Goal: Navigation & Orientation: Find specific page/section

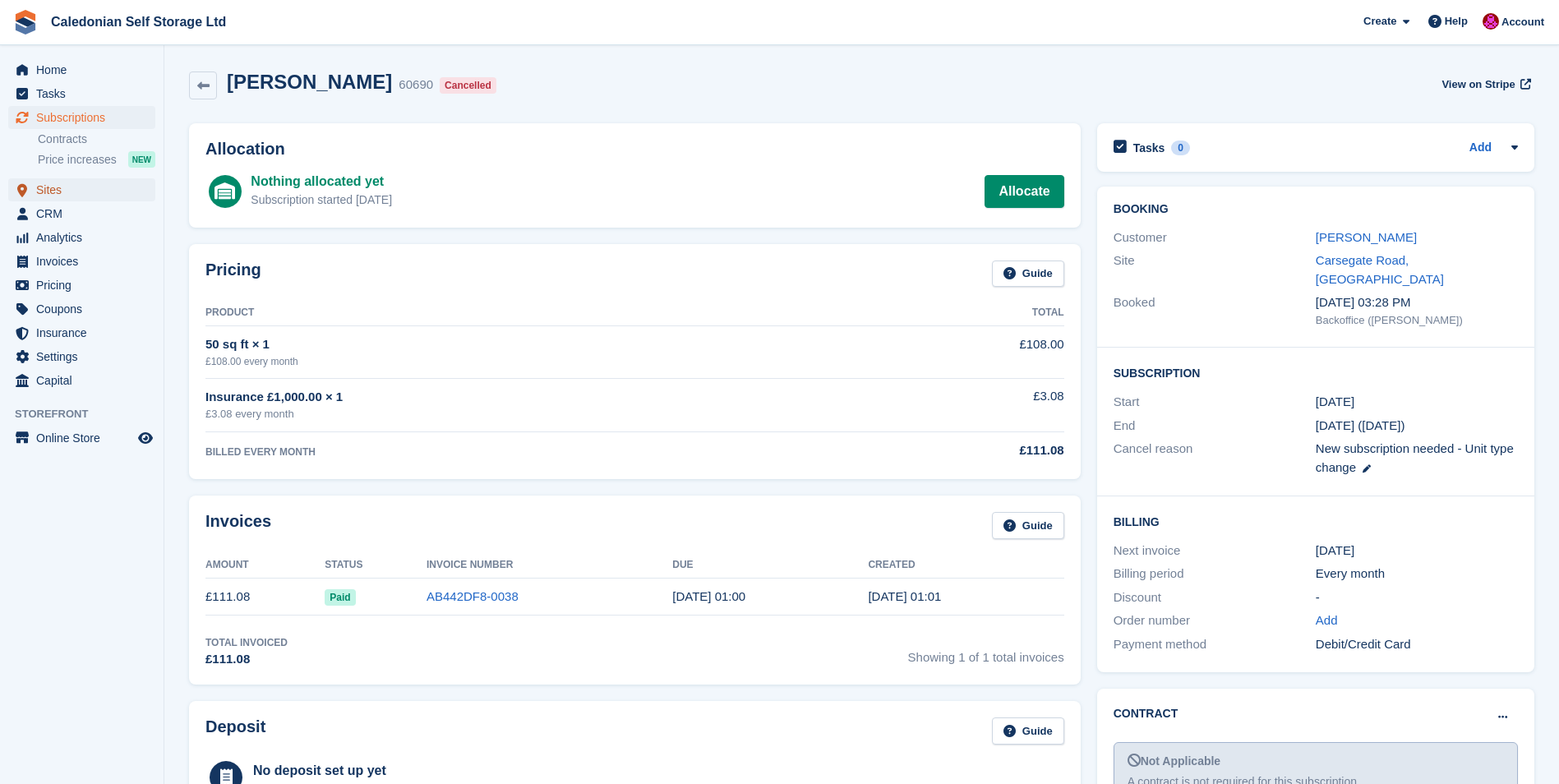
click at [42, 189] on span "Sites" at bounding box center [86, 190] width 99 height 23
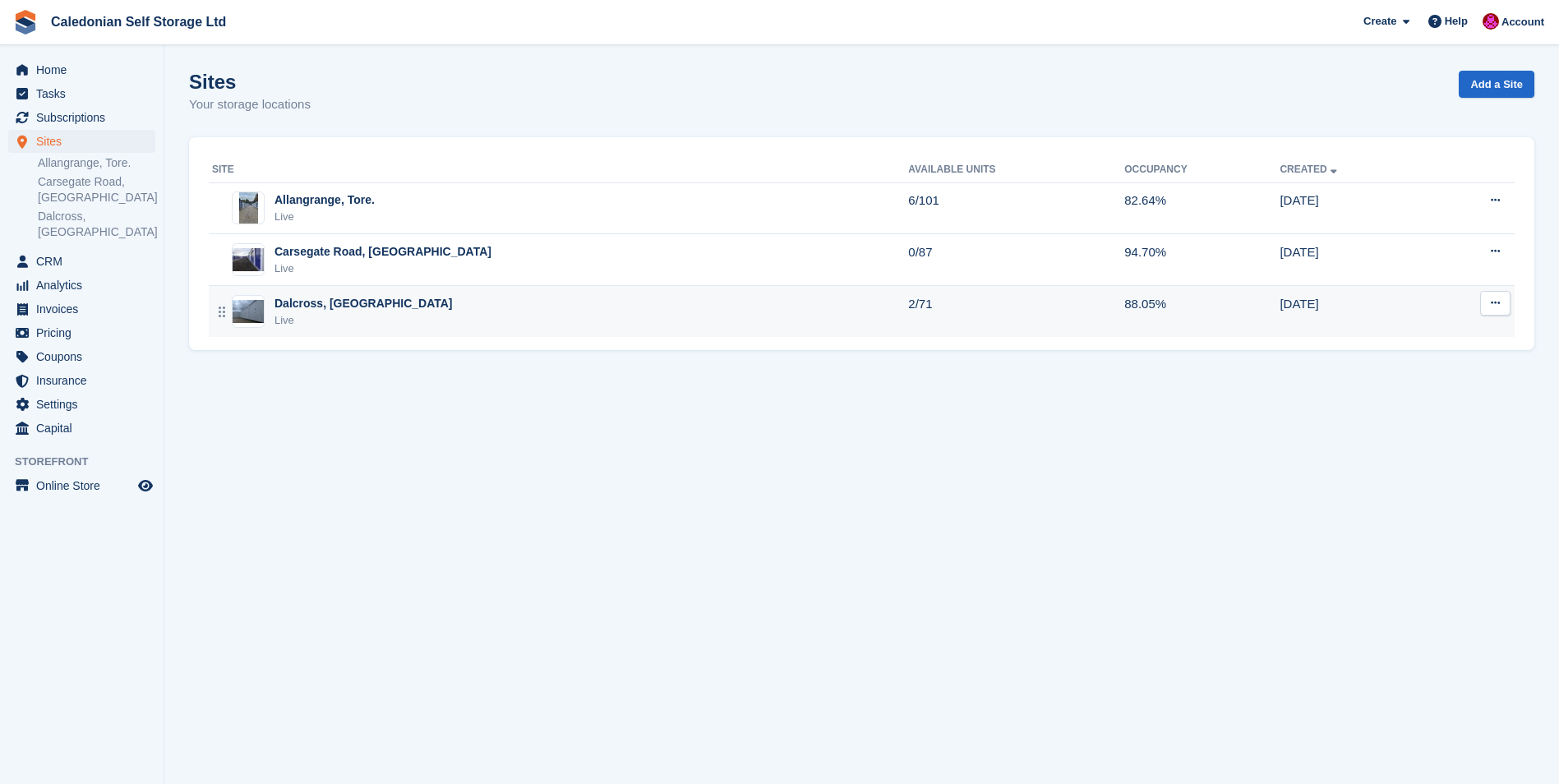
click at [295, 298] on div "Dalcross, [GEOGRAPHIC_DATA]" at bounding box center [364, 303] width 178 height 17
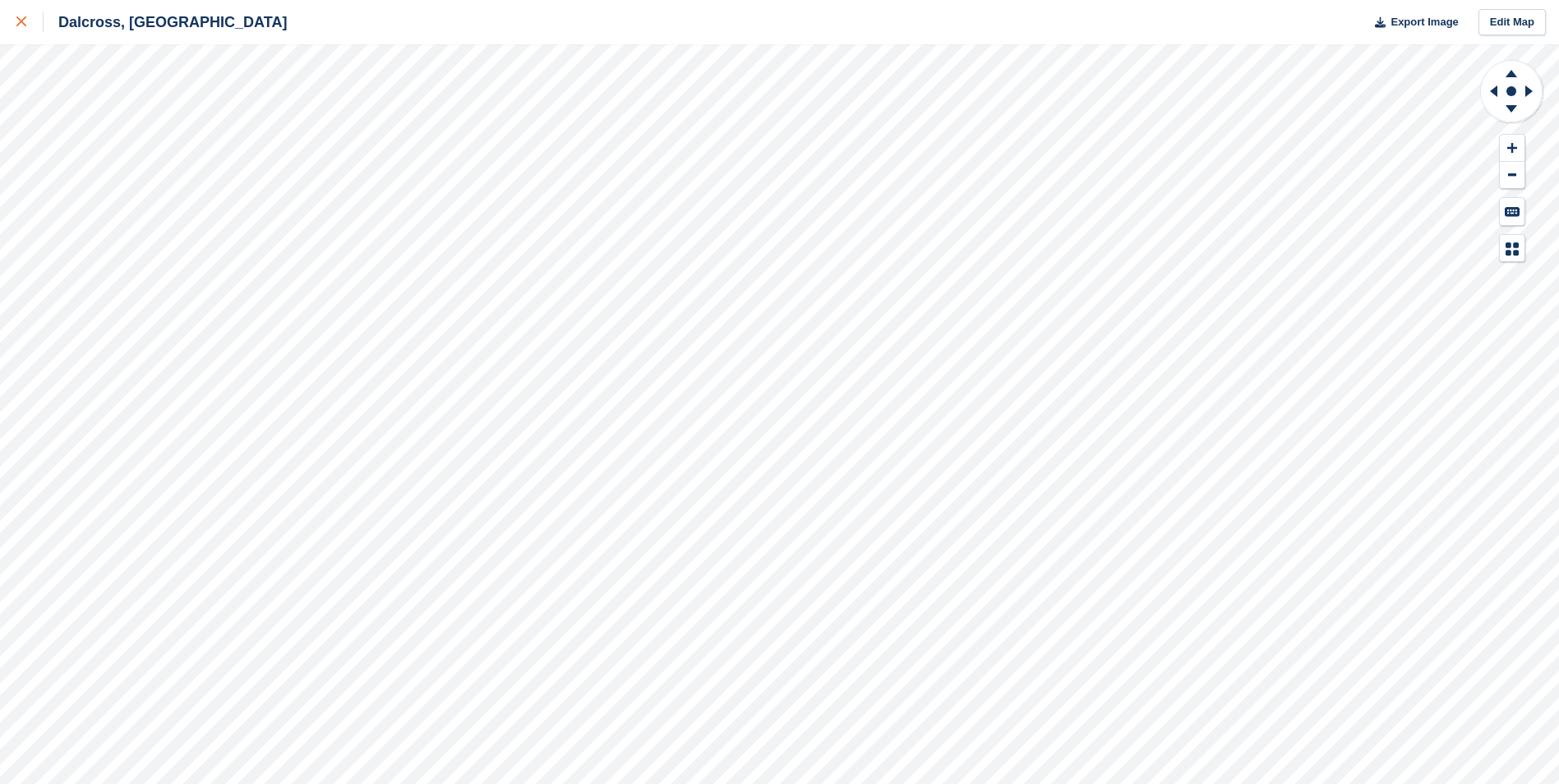
click at [23, 23] on icon at bounding box center [21, 21] width 10 height 10
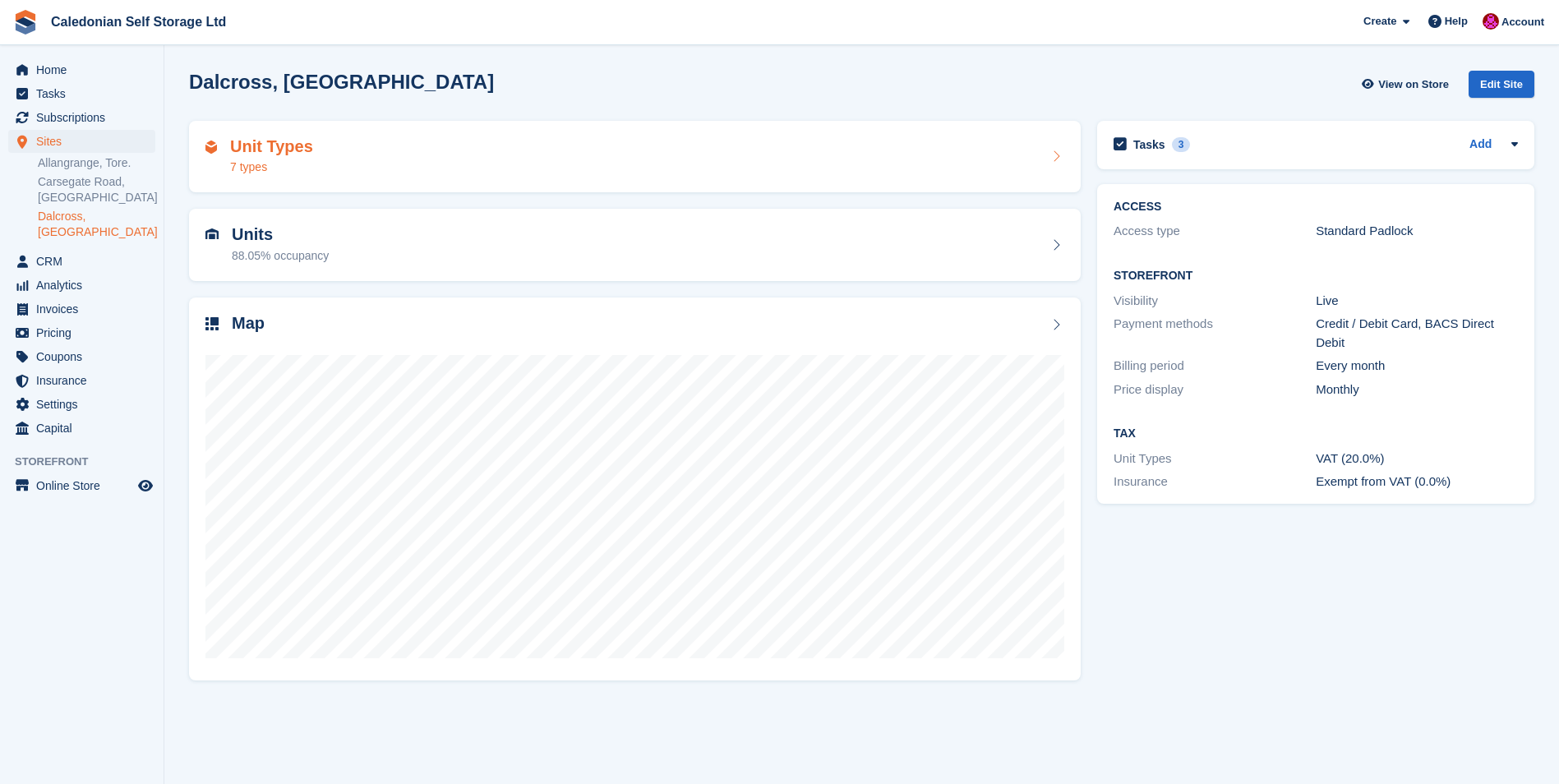
click at [245, 140] on h2 "Unit Types" at bounding box center [271, 146] width 83 height 19
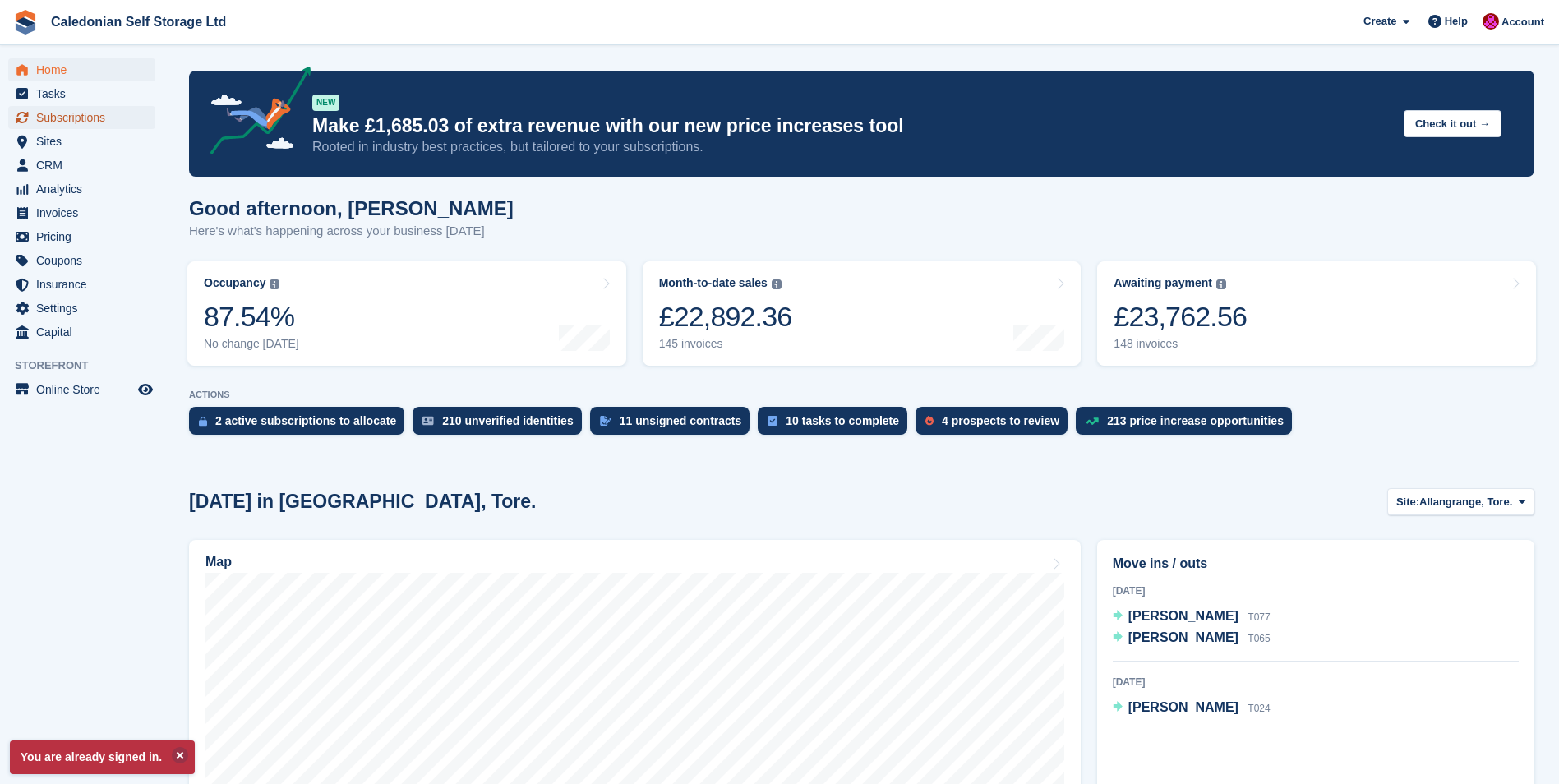
click at [83, 115] on span "Subscriptions" at bounding box center [86, 118] width 99 height 23
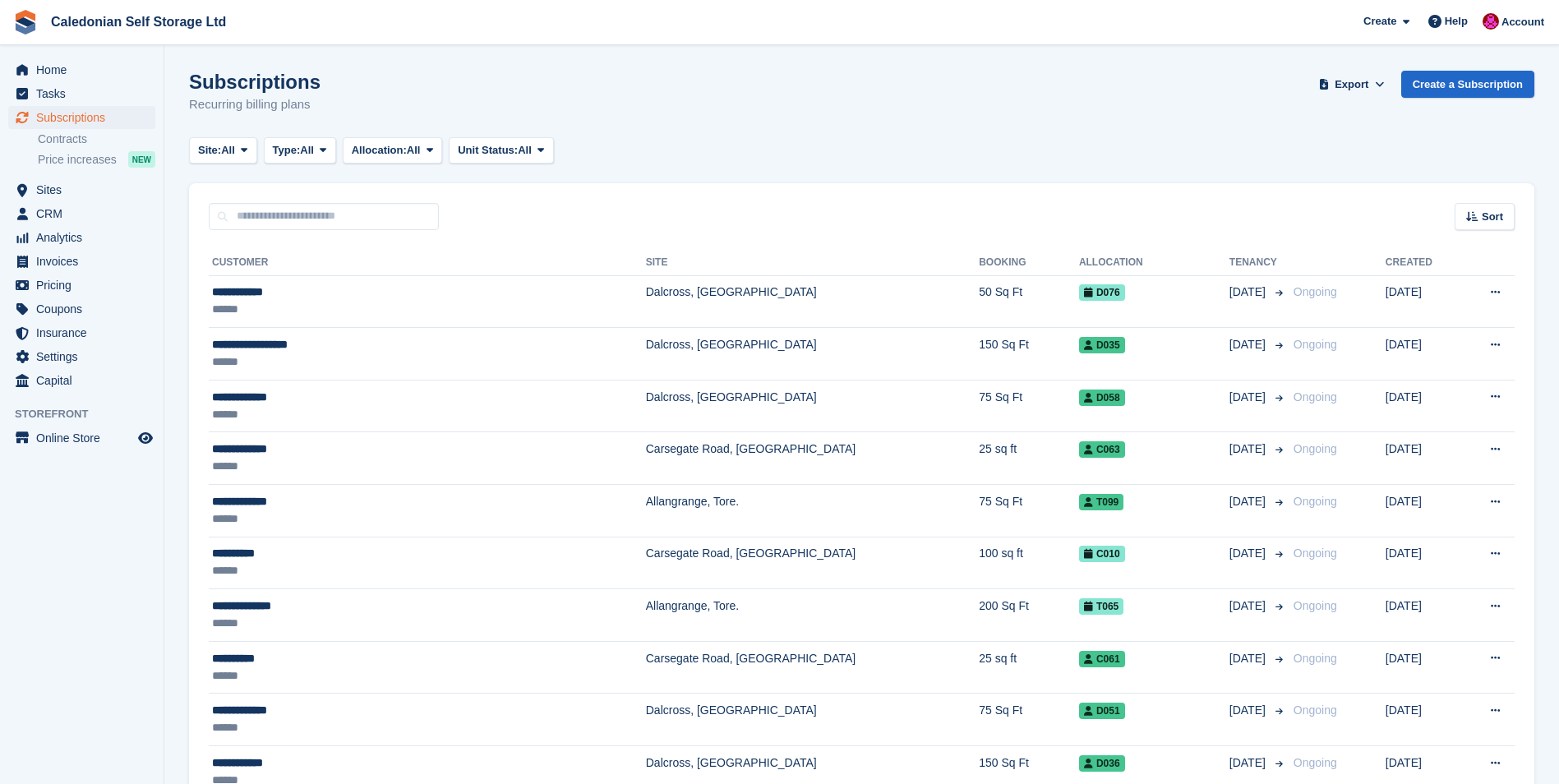
click at [636, 106] on div "Subscriptions Recurring billing plans Export Export Subscriptions Export a CSV …" at bounding box center [862, 102] width 1346 height 63
